Goal: Task Accomplishment & Management: Use online tool/utility

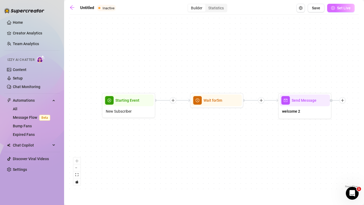
click at [338, 10] on span "Set Live" at bounding box center [344, 8] width 14 height 4
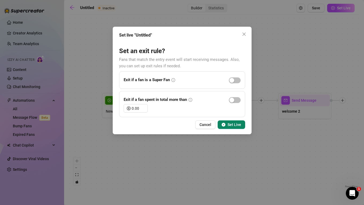
click at [234, 124] on span "Set Live" at bounding box center [235, 125] width 14 height 4
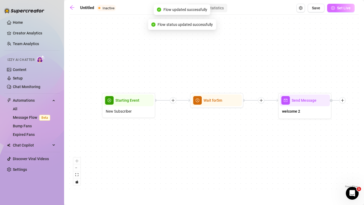
click at [337, 6] on button "Set Live" at bounding box center [341, 8] width 28 height 9
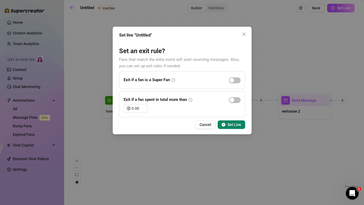
click at [239, 124] on span "Set Live" at bounding box center [235, 125] width 14 height 4
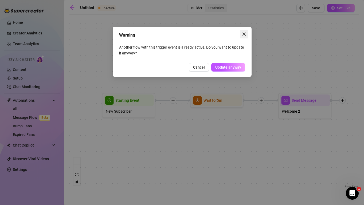
click at [245, 35] on icon "close" at bounding box center [244, 34] width 4 height 4
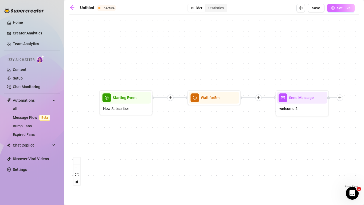
click at [330, 8] on button "Set Live" at bounding box center [341, 8] width 28 height 9
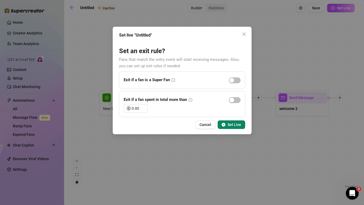
click at [227, 128] on button "Set Live" at bounding box center [232, 124] width 28 height 9
